Goal: Information Seeking & Learning: Learn about a topic

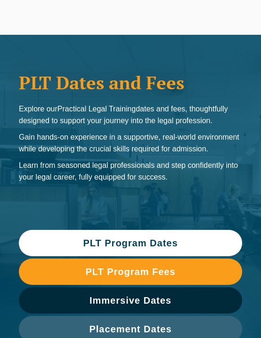
scroll to position [37, 0]
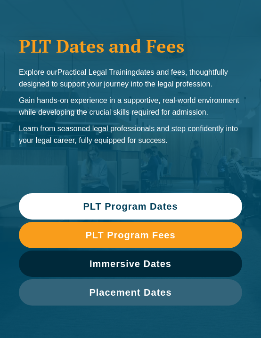
click at [142, 237] on span "PLT Program Fees" at bounding box center [130, 235] width 90 height 9
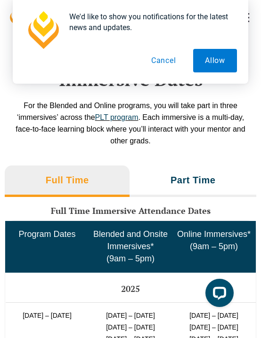
scroll to position [2163, 0]
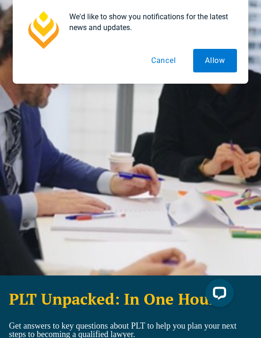
scroll to position [0, 0]
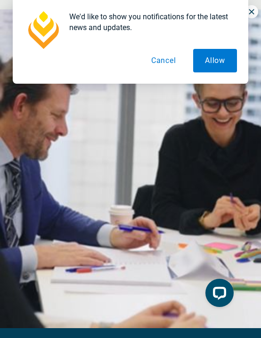
click at [153, 58] on button "Cancel" at bounding box center [163, 61] width 48 height 24
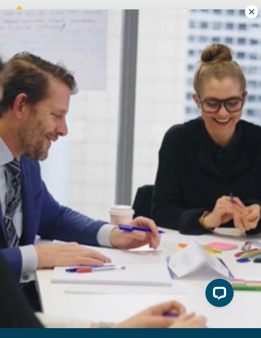
click at [250, 13] on icon at bounding box center [251, 12] width 8 height 8
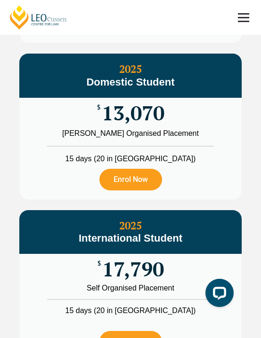
scroll to position [1581, 0]
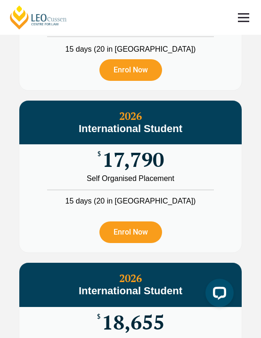
scroll to position [1698, 0]
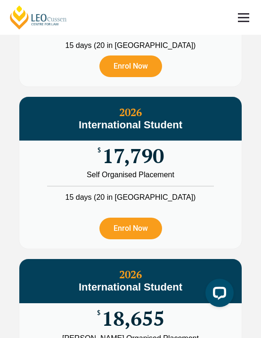
click at [142, 8] on span "13,255" at bounding box center [133, 0] width 63 height 16
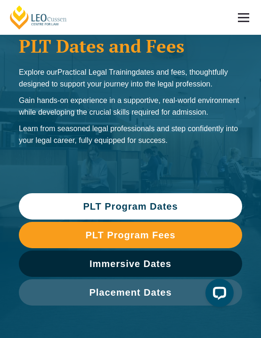
scroll to position [37, 0]
